Goal: Transaction & Acquisition: Purchase product/service

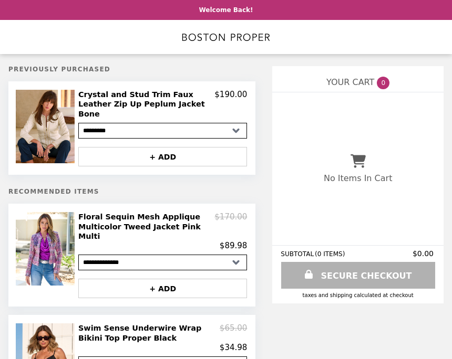
select select "**********"
select select "*********"
select select "**********"
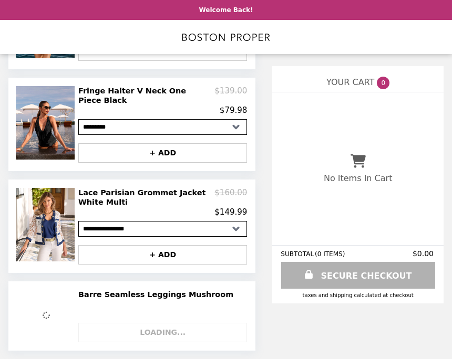
scroll to position [466, 0]
